Goal: Check status: Check status

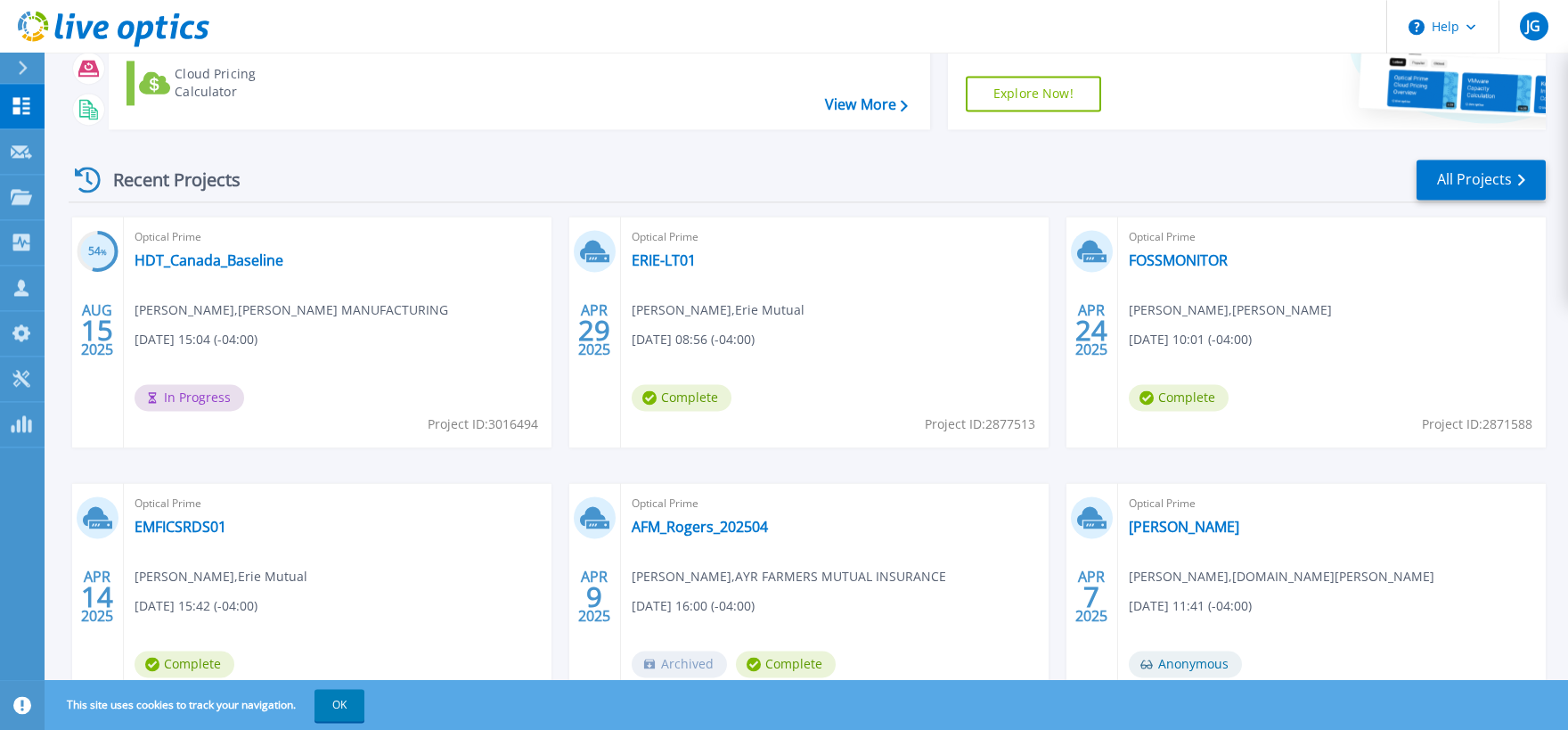
scroll to position [196, 0]
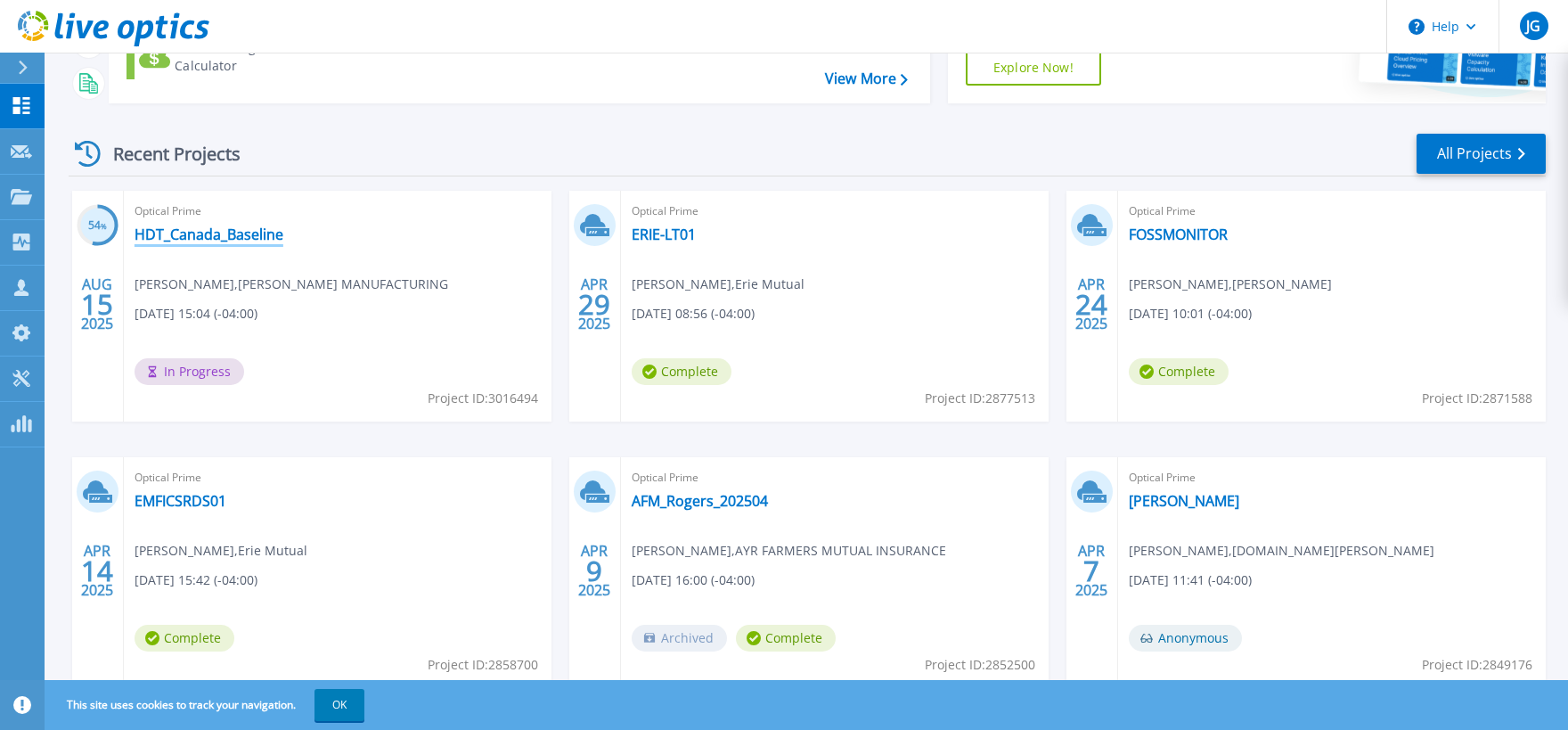
click at [251, 231] on link "HDT_Canada_Baseline" at bounding box center [209, 234] width 149 height 18
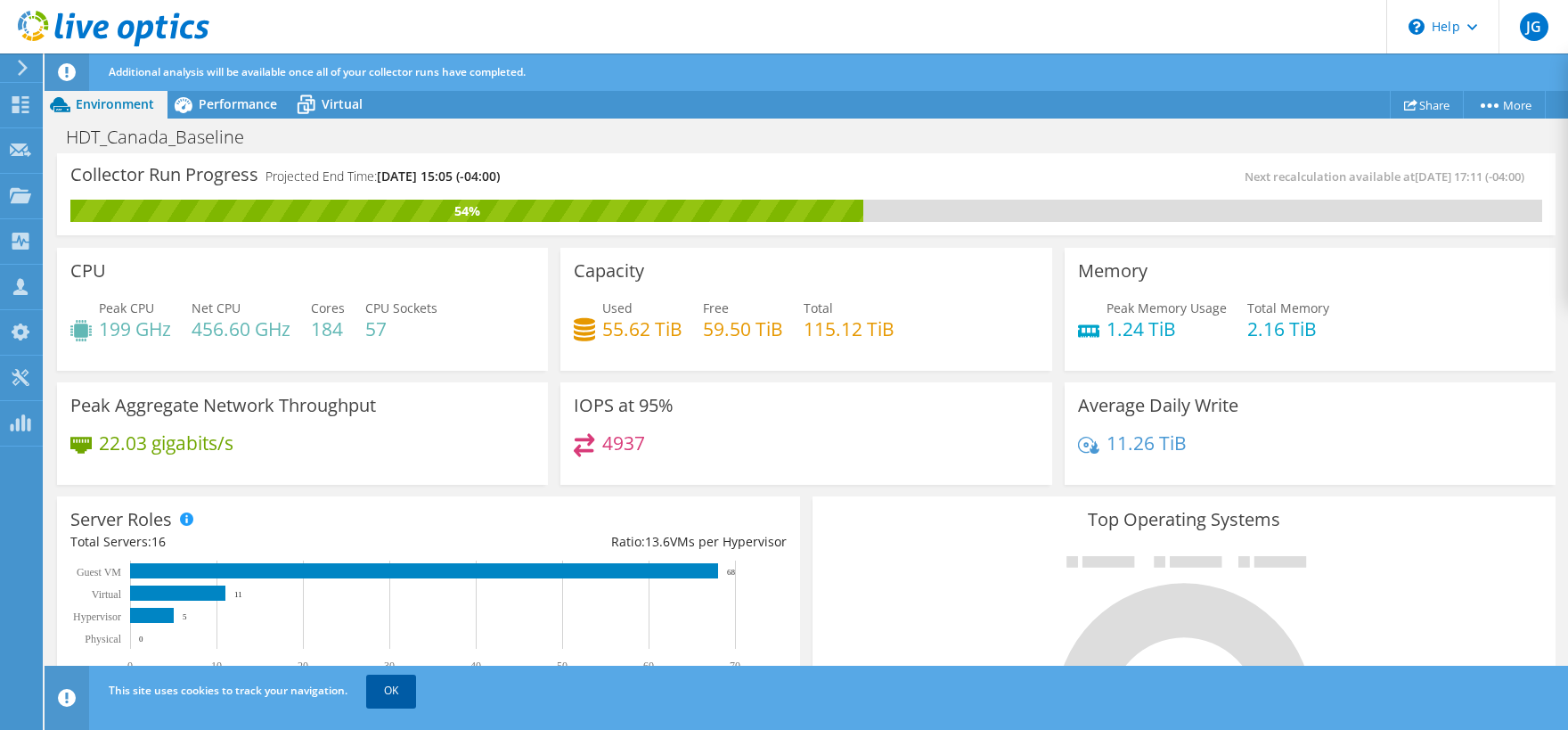
click at [409, 691] on link "OK" at bounding box center [390, 690] width 50 height 32
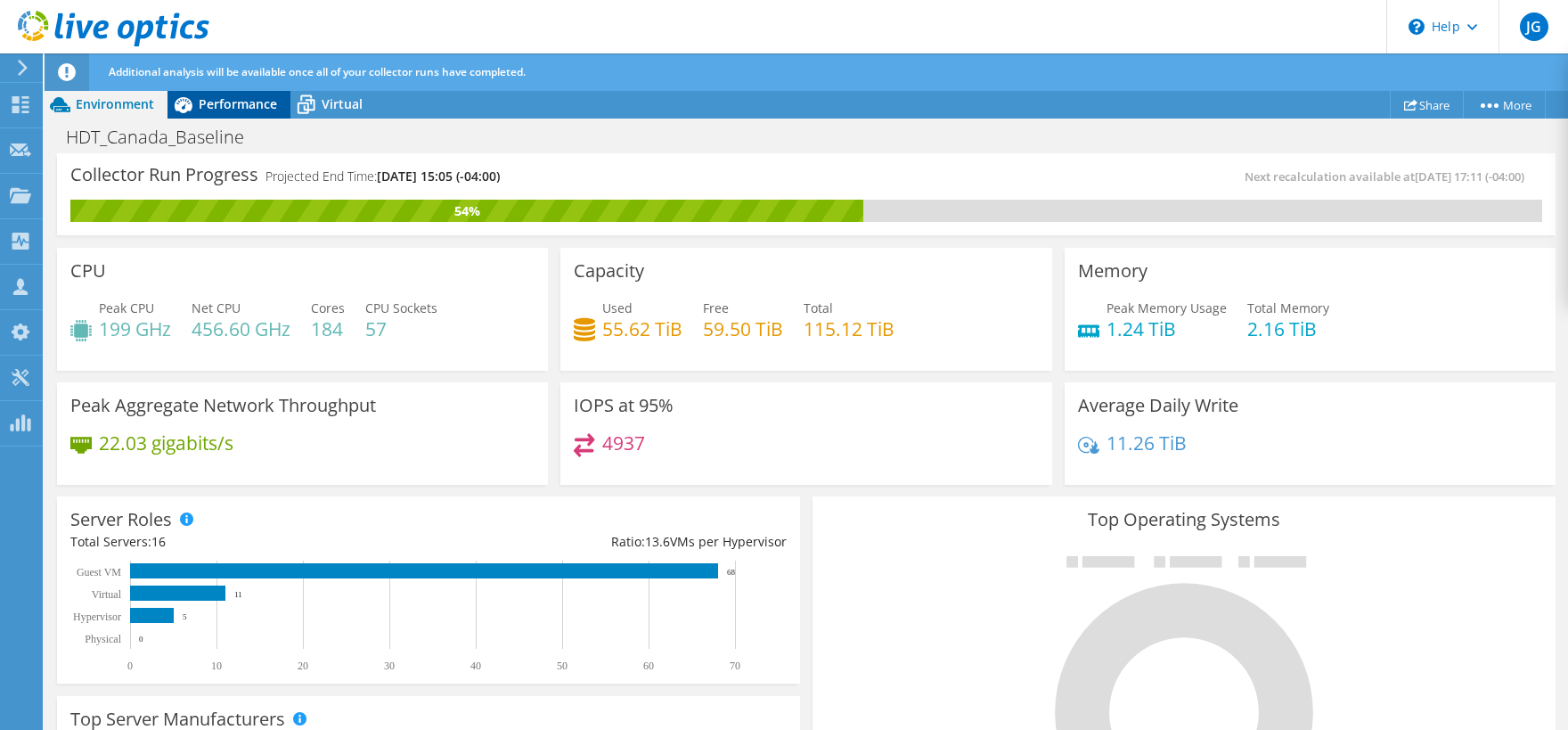
click at [231, 113] on div "Performance" at bounding box center [229, 104] width 123 height 28
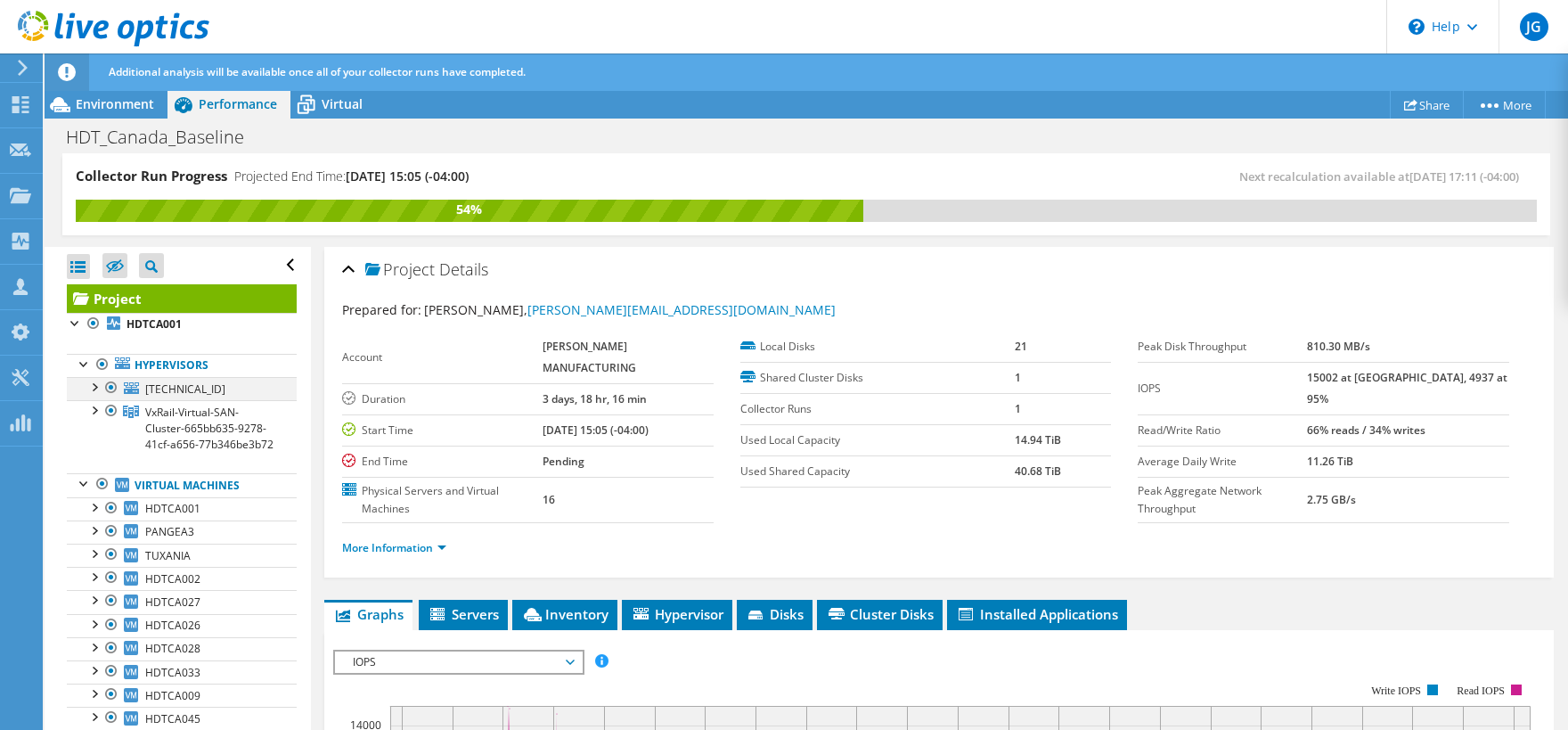
click at [100, 388] on div at bounding box center [93, 386] width 18 height 18
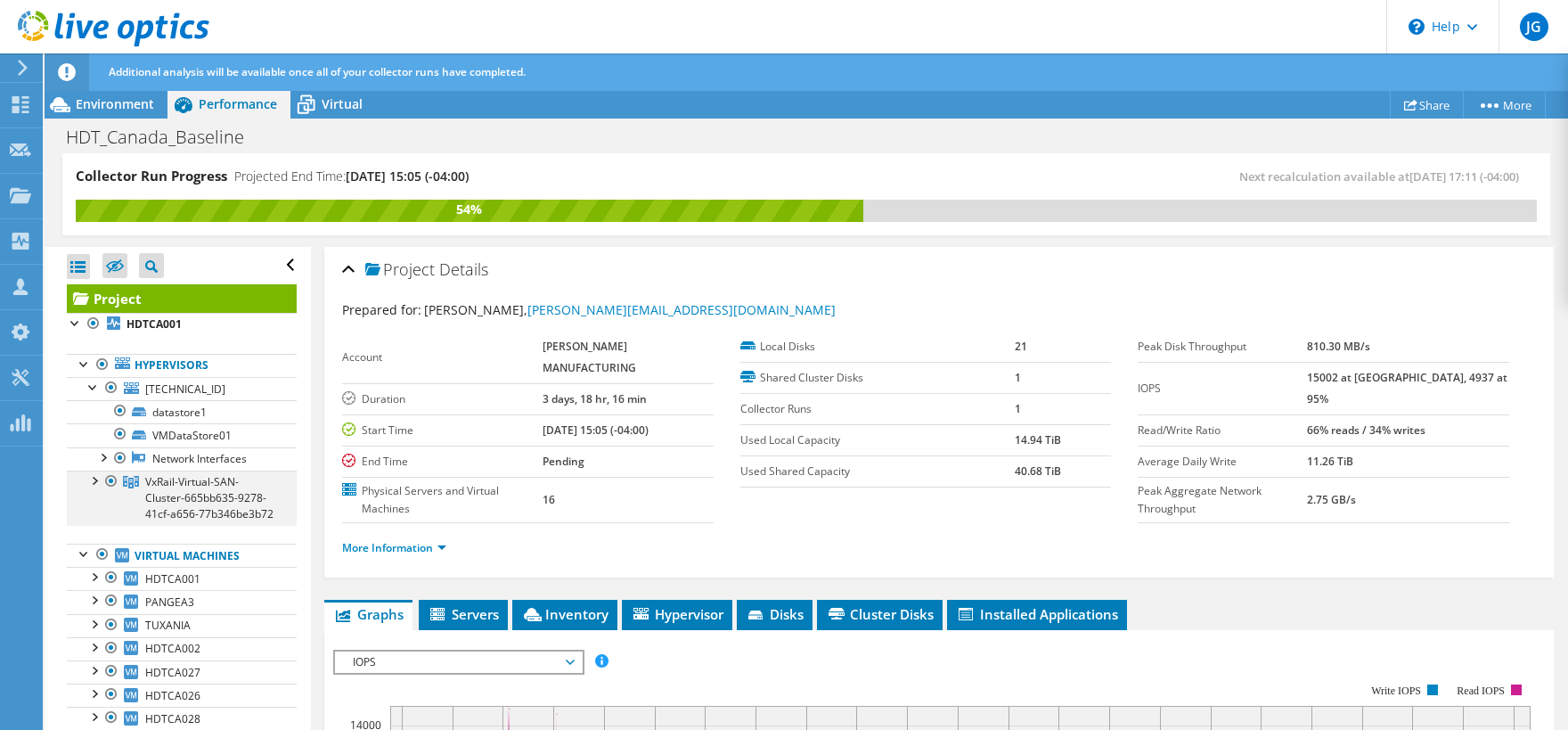
click at [95, 477] on div at bounding box center [93, 479] width 18 height 18
click at [89, 391] on div at bounding box center [93, 386] width 18 height 18
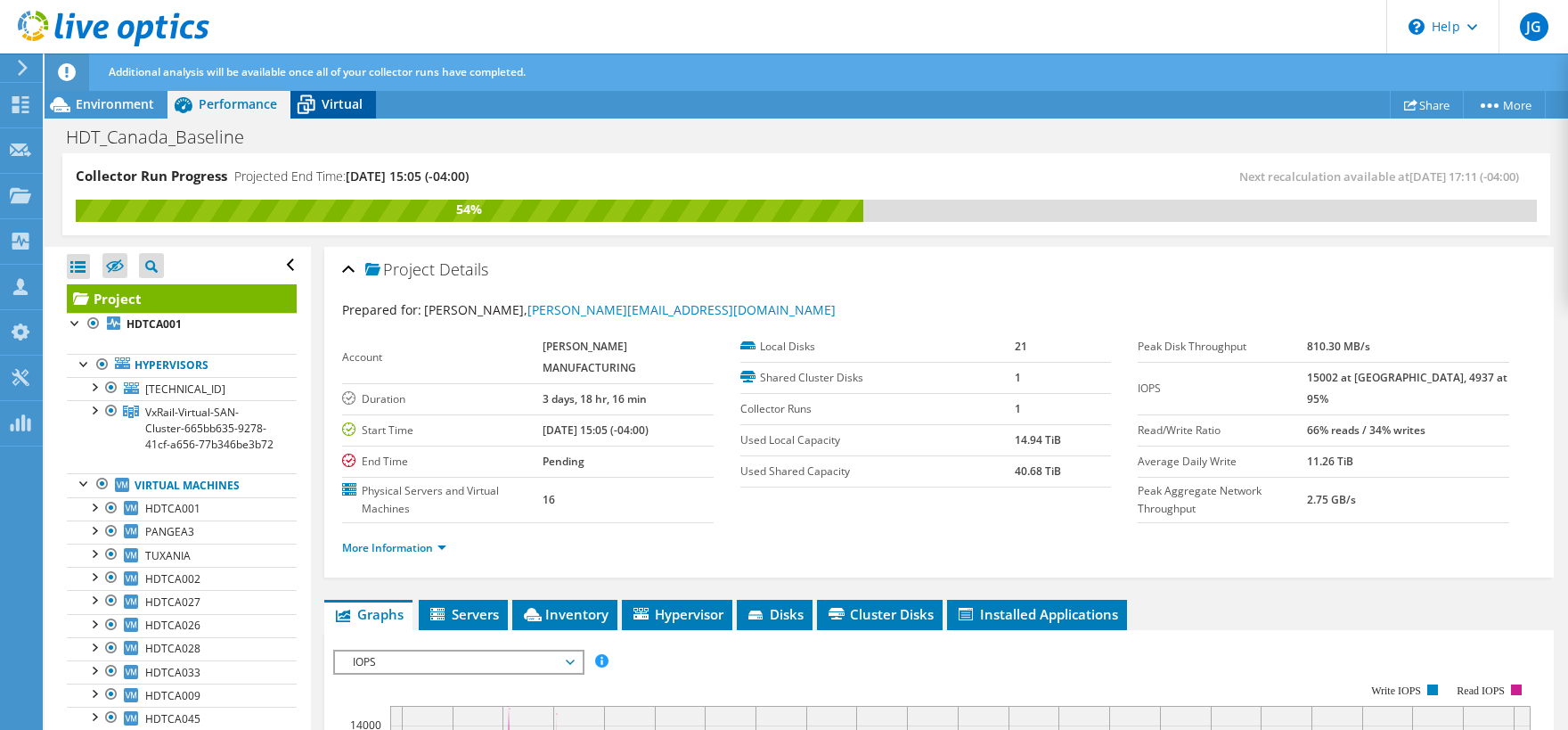
click at [330, 108] on span "Virtual" at bounding box center [341, 104] width 41 height 17
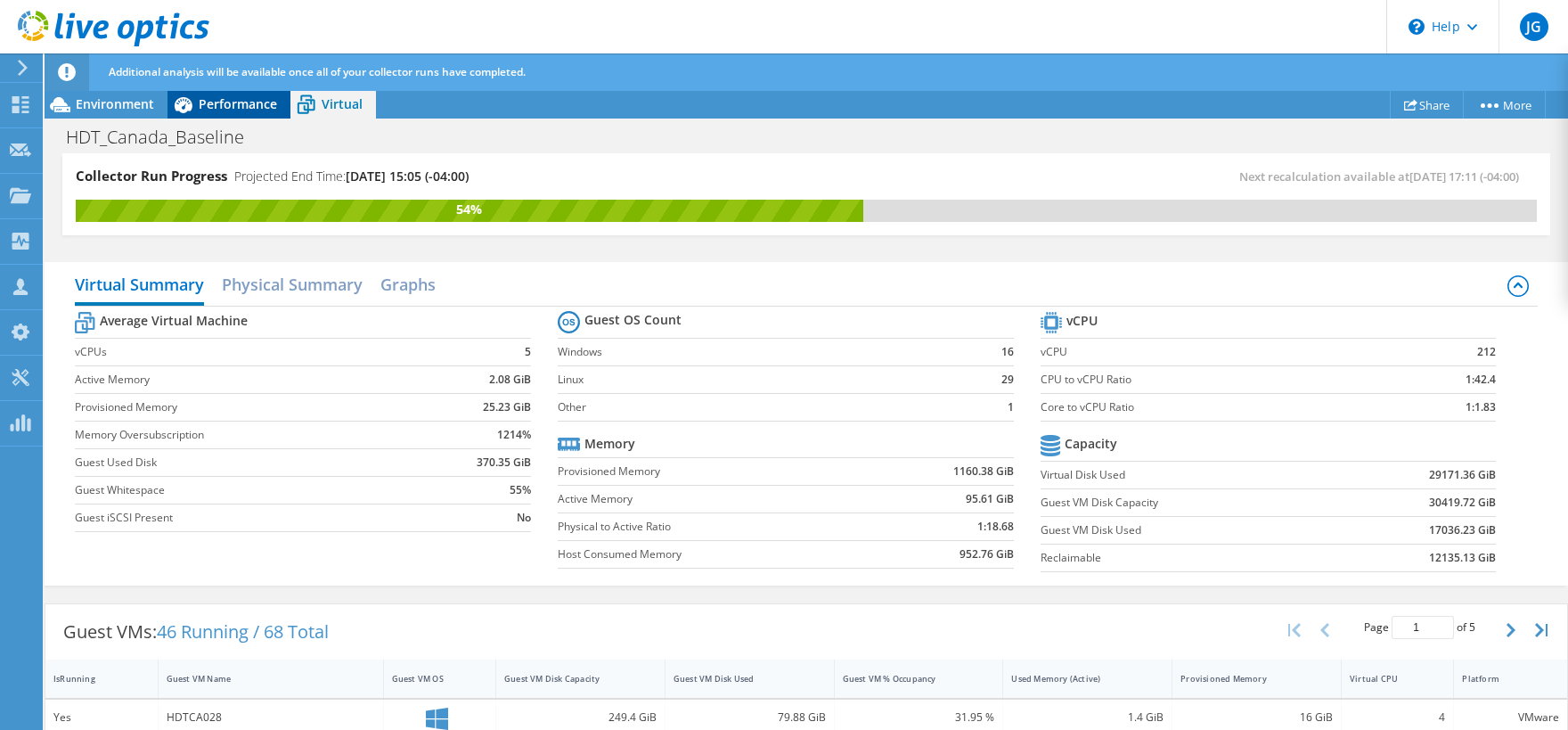
click at [246, 98] on span "Performance" at bounding box center [238, 104] width 78 height 17
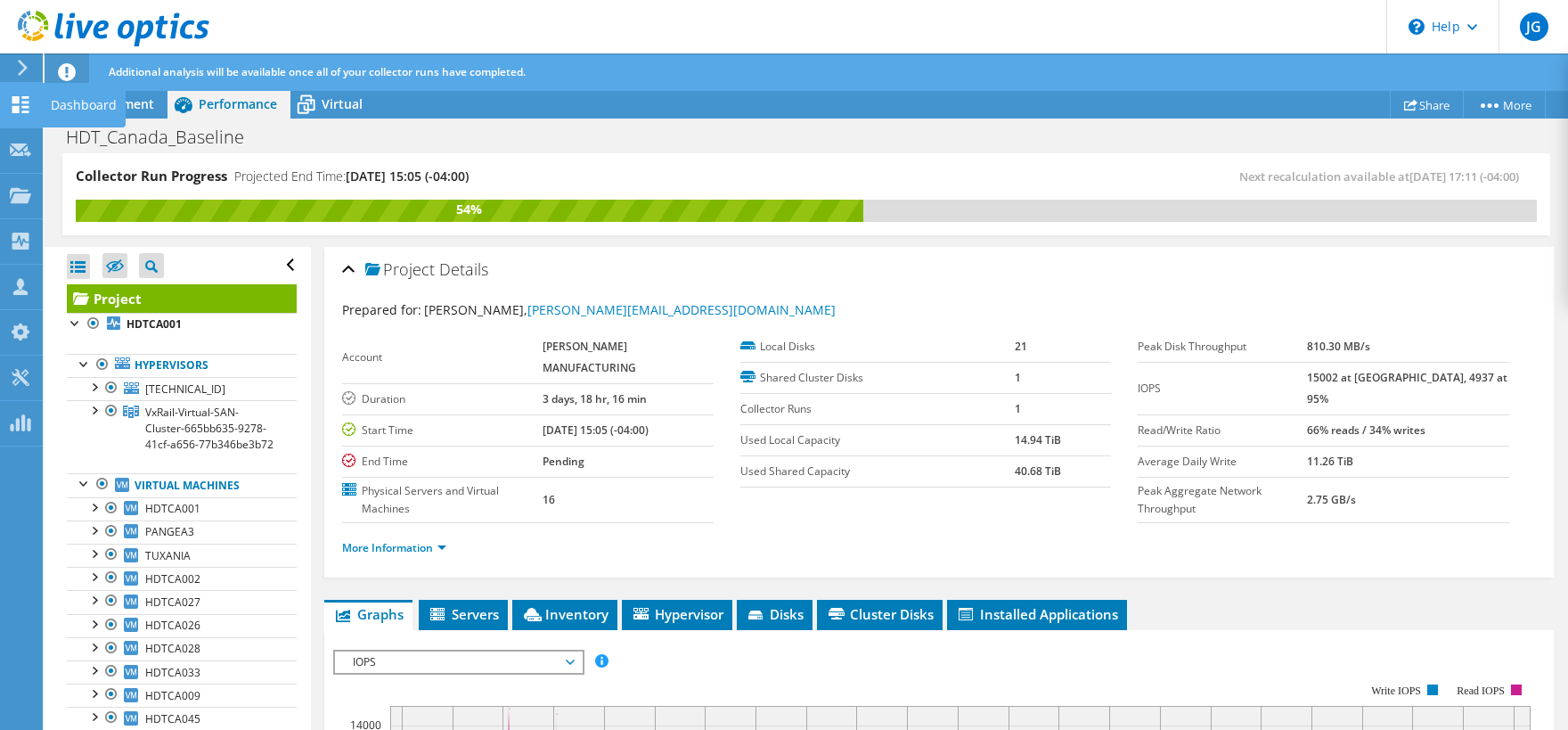
click at [25, 107] on use at bounding box center [21, 105] width 17 height 17
